Goal: Information Seeking & Learning: Learn about a topic

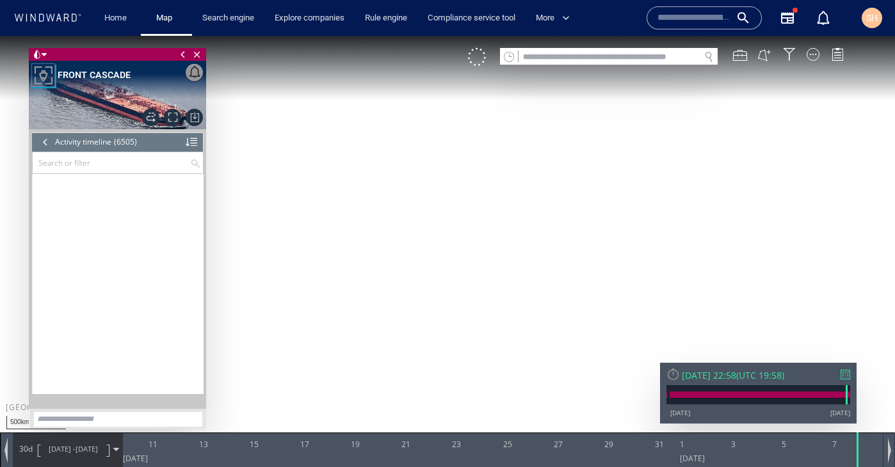
scroll to position [223408, 0]
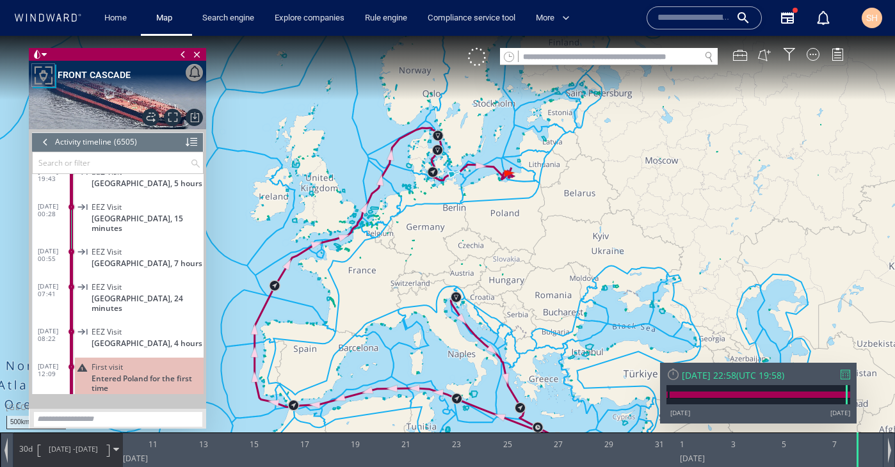
click at [499, 189] on canvas "Map" at bounding box center [447, 245] width 895 height 419
click at [506, 177] on canvas "Map" at bounding box center [447, 245] width 895 height 419
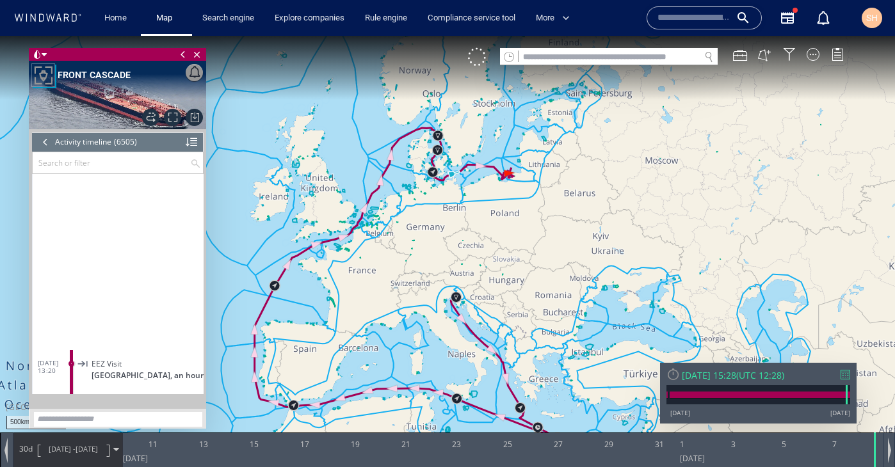
scroll to position [223689, 0]
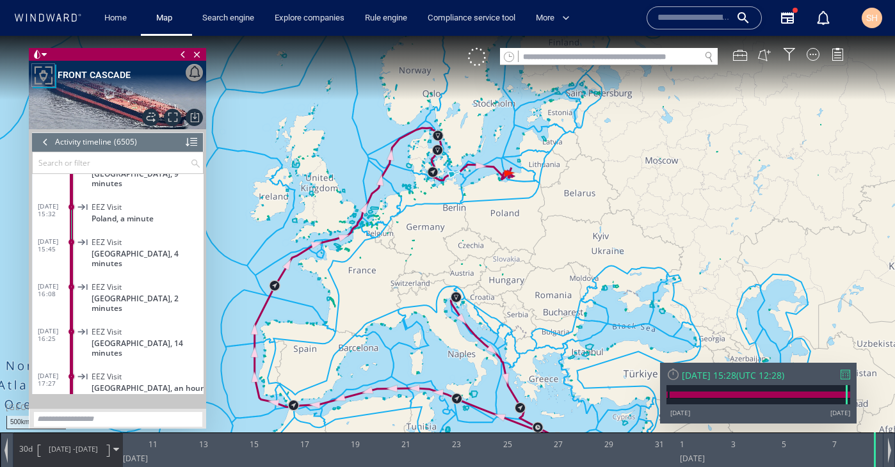
click at [506, 177] on canvas "Map" at bounding box center [447, 245] width 895 height 419
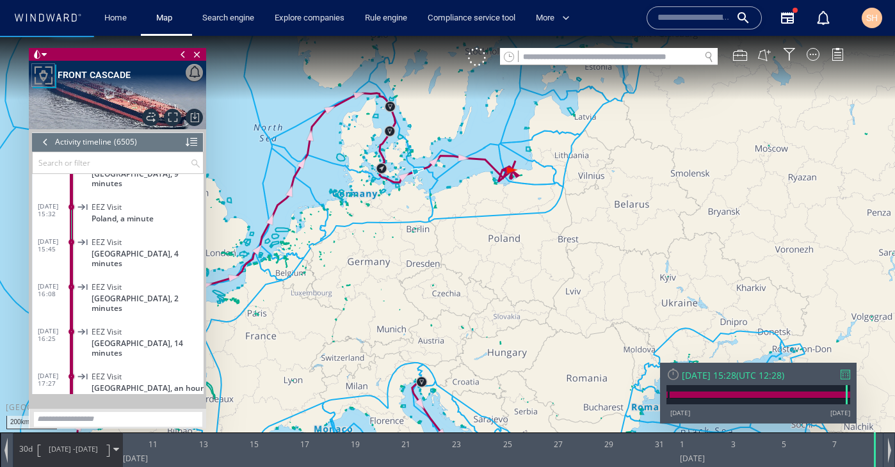
click at [506, 177] on canvas "Map" at bounding box center [447, 245] width 895 height 419
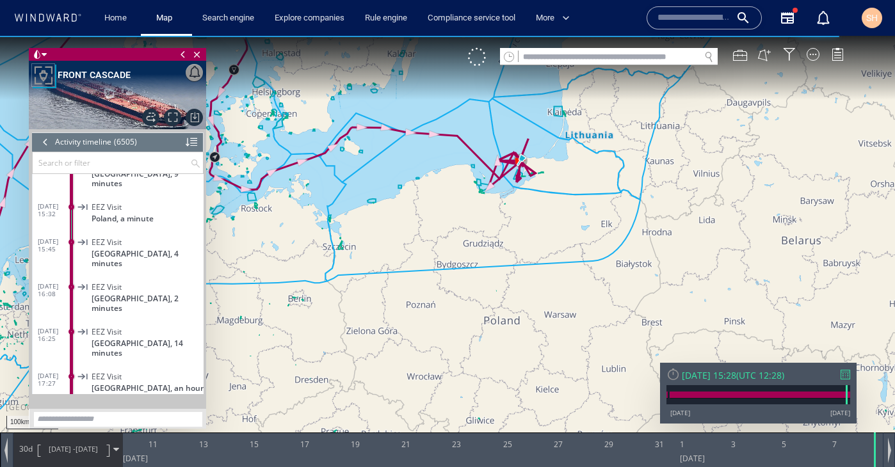
click at [515, 174] on canvas "Map" at bounding box center [447, 245] width 895 height 419
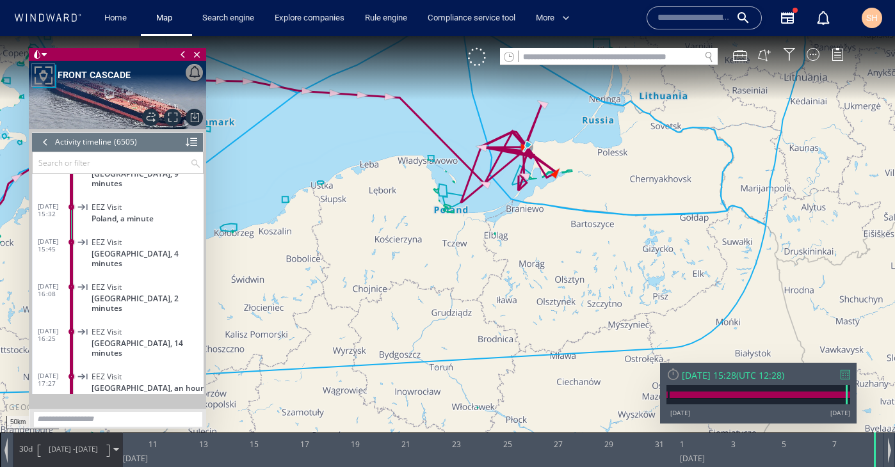
click at [518, 182] on canvas "Map" at bounding box center [447, 245] width 895 height 419
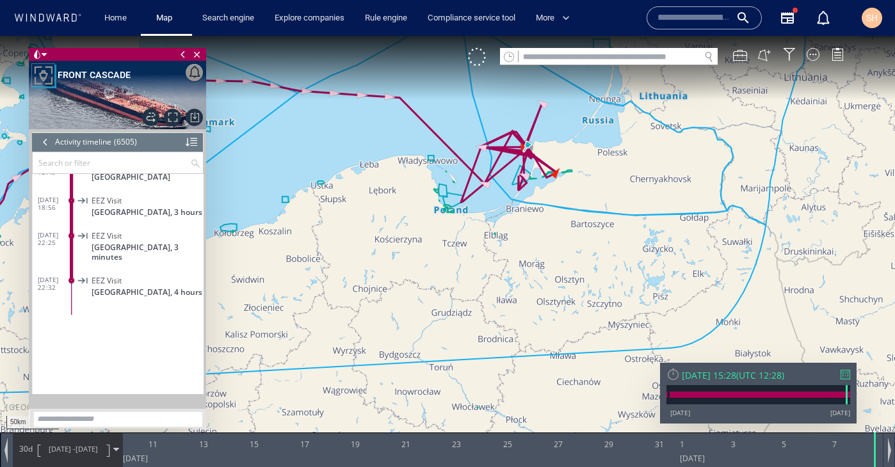
click at [518, 182] on canvas "Map" at bounding box center [447, 245] width 895 height 419
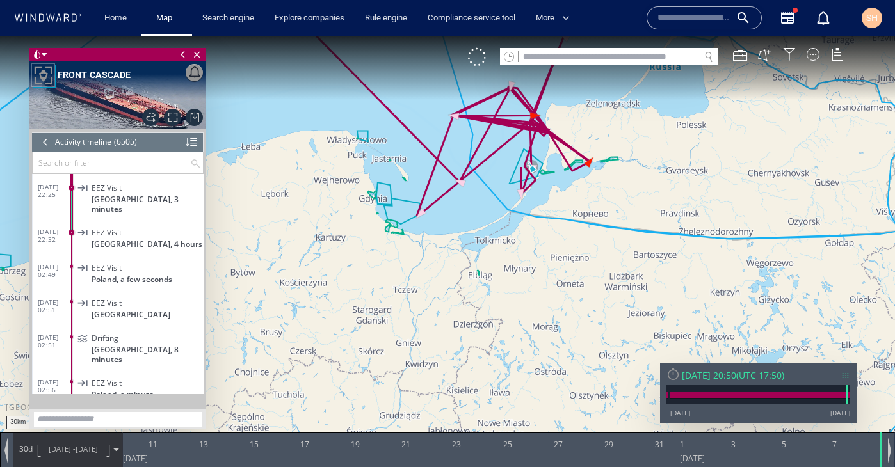
drag, startPoint x: 533, startPoint y: 141, endPoint x: 541, endPoint y: 215, distance: 74.0
click at [541, 215] on canvas "Map" at bounding box center [447, 245] width 895 height 419
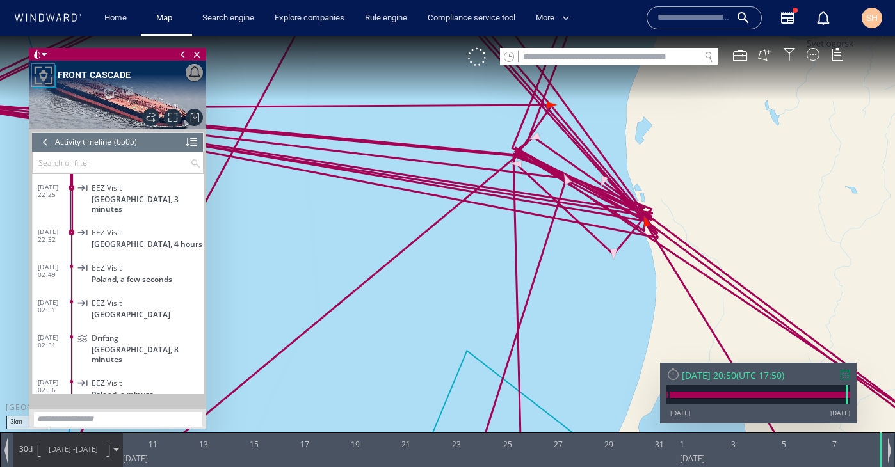
drag, startPoint x: 605, startPoint y: 189, endPoint x: 600, endPoint y: 274, distance: 84.6
click at [600, 274] on canvas "Map" at bounding box center [447, 245] width 895 height 419
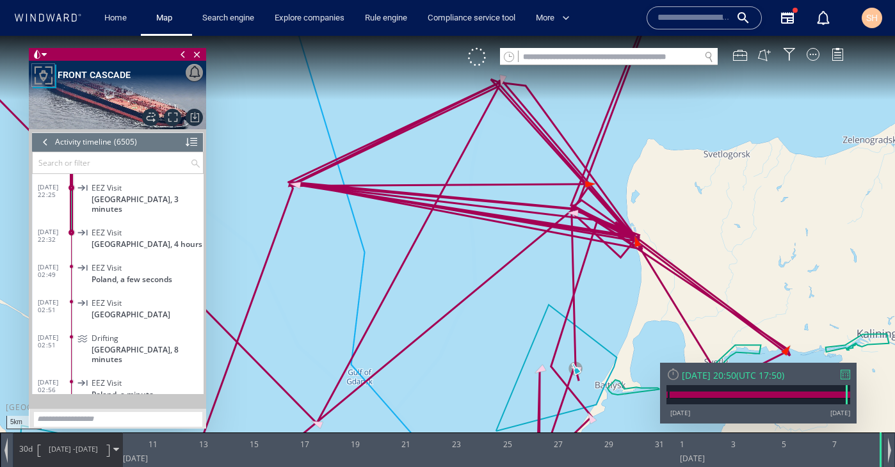
drag, startPoint x: 622, startPoint y: 256, endPoint x: 599, endPoint y: 255, distance: 23.7
click at [599, 255] on canvas "Map" at bounding box center [447, 245] width 895 height 419
